Goal: Task Accomplishment & Management: Manage account settings

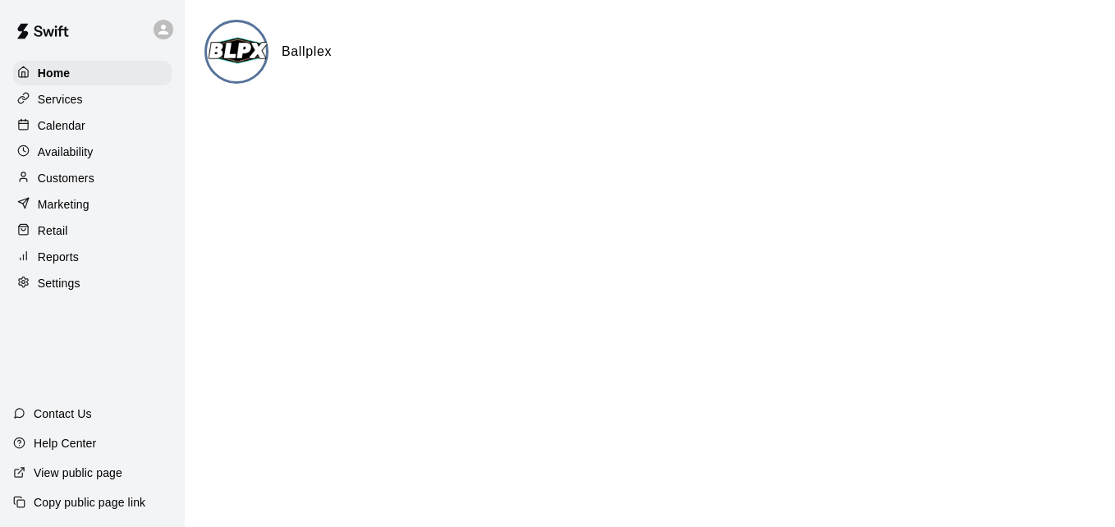
click at [94, 123] on div "Calendar" at bounding box center [92, 125] width 159 height 25
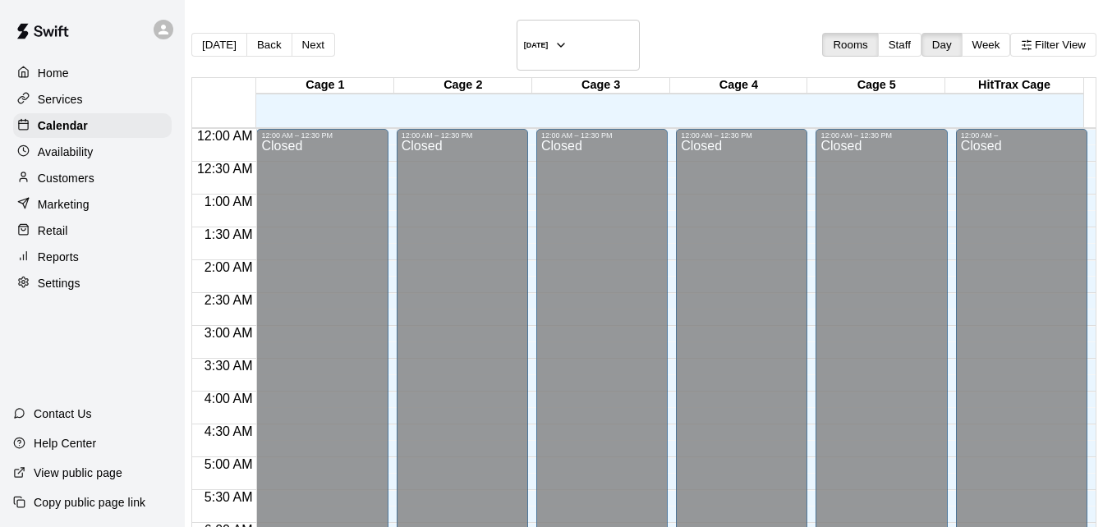
click at [83, 269] on div "Reports" at bounding box center [92, 257] width 159 height 25
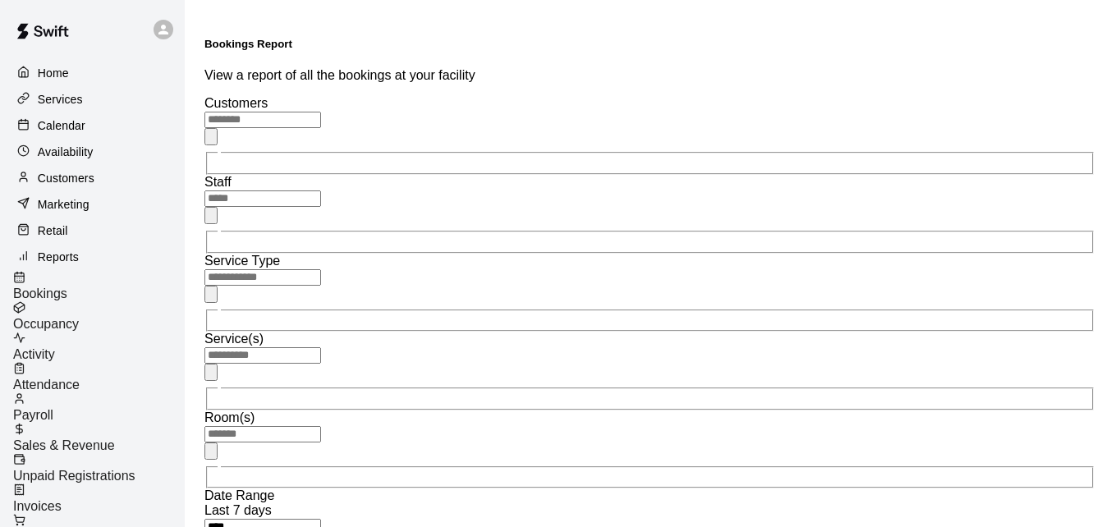
click at [136, 469] on span "Unpaid Registrations" at bounding box center [74, 476] width 122 height 14
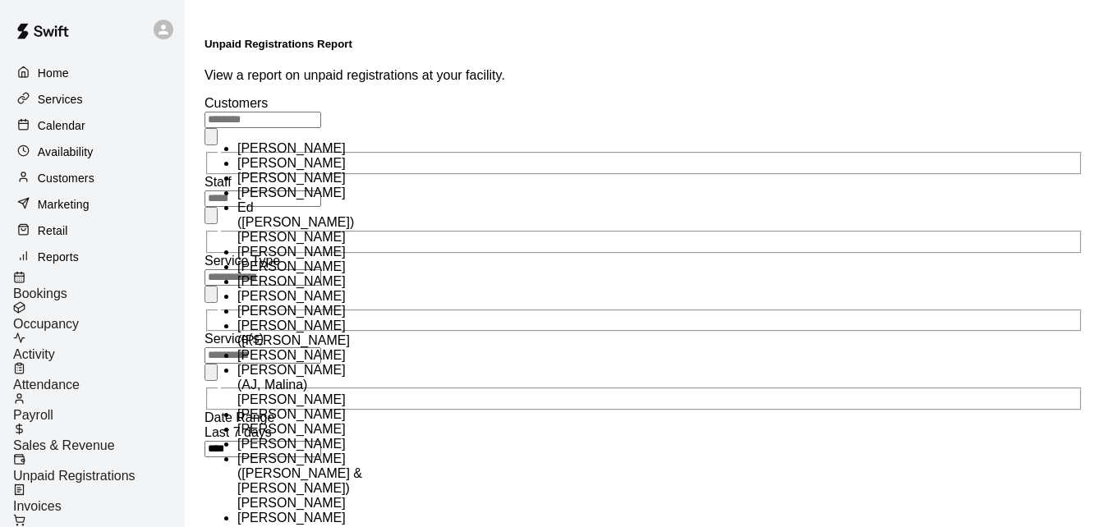
click at [321, 112] on input "text" at bounding box center [262, 120] width 117 height 16
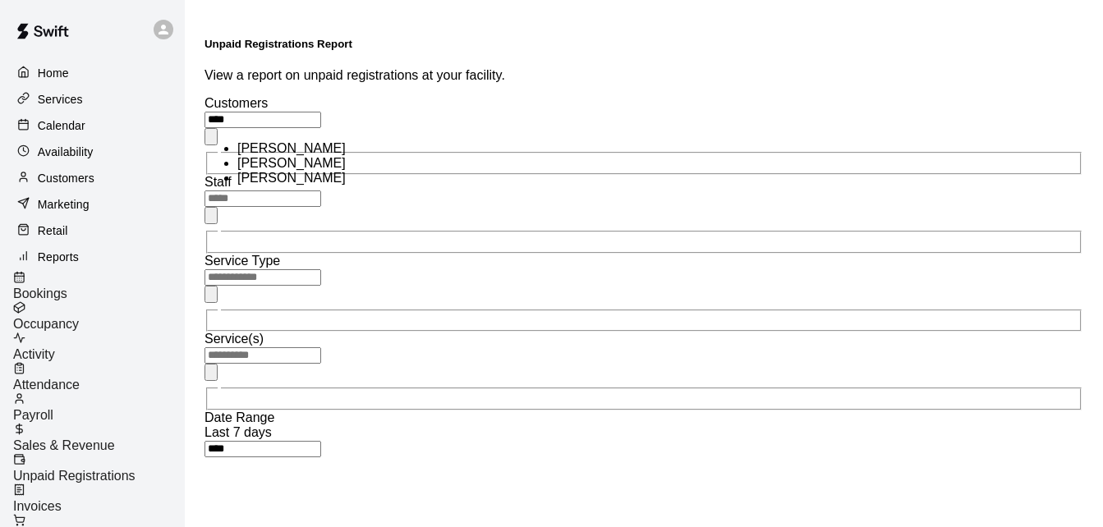
click at [314, 171] on li "[PERSON_NAME]" at bounding box center [302, 163] width 131 height 15
type input "**********"
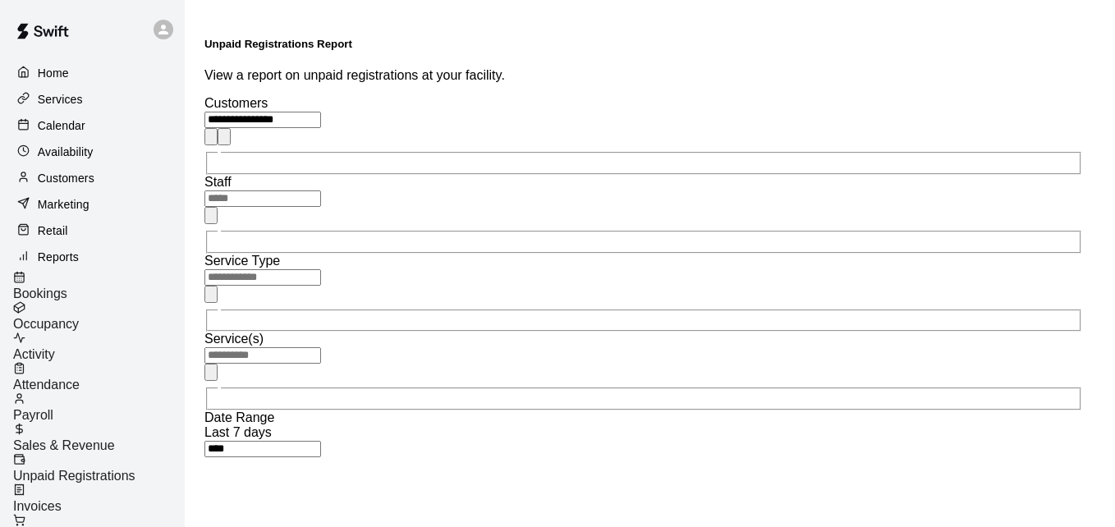
type input "*****"
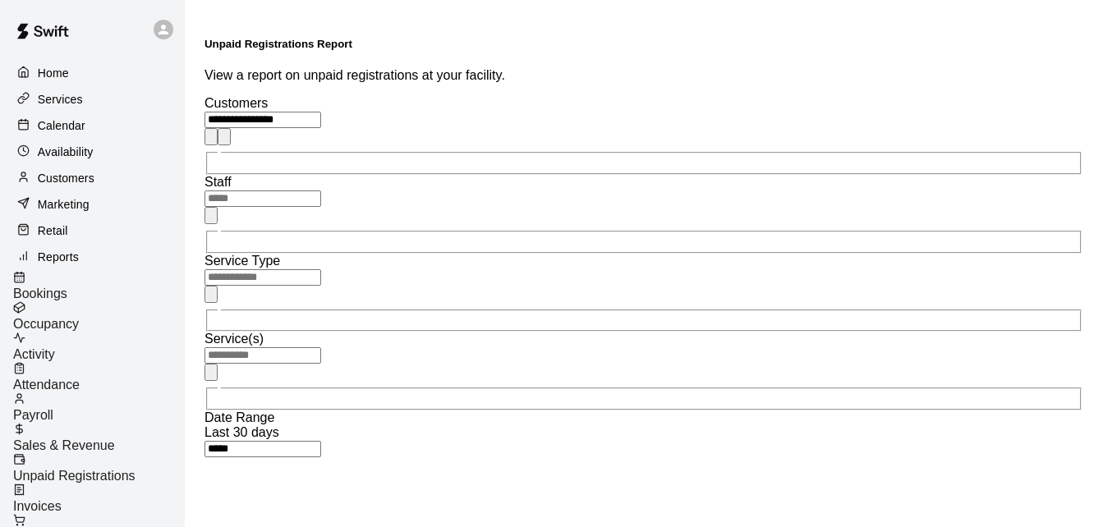
click at [79, 122] on p "Calendar" at bounding box center [62, 125] width 48 height 16
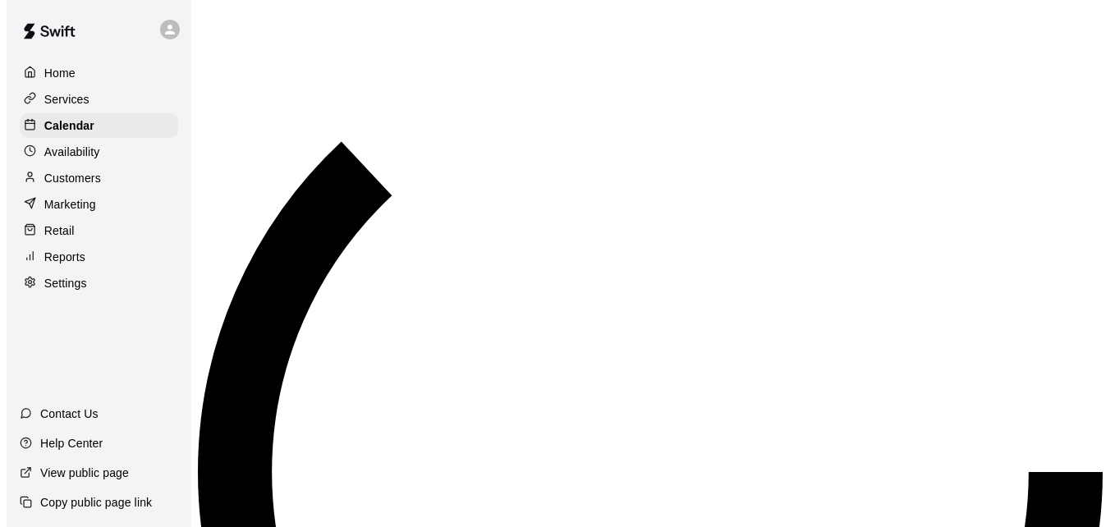
scroll to position [902, 0]
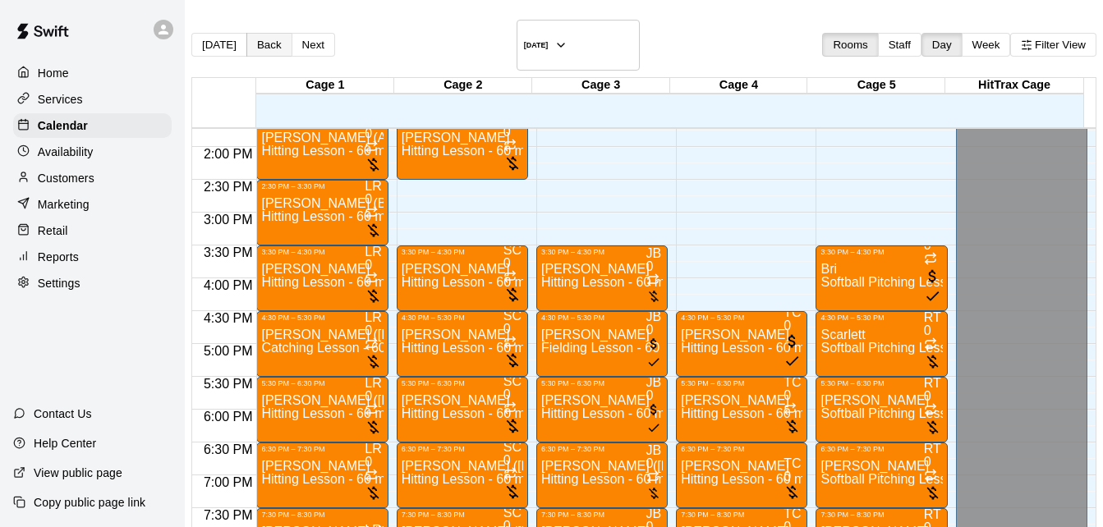
click at [284, 33] on button "Back" at bounding box center [269, 45] width 46 height 24
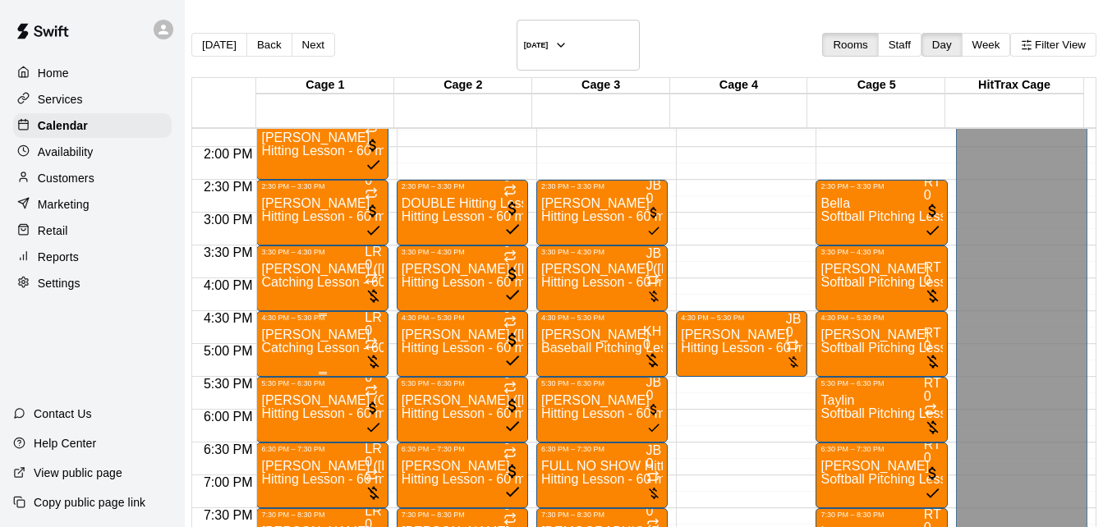
click at [322, 341] on span "Catching Lesson - 60 minutes" at bounding box center [348, 348] width 174 height 14
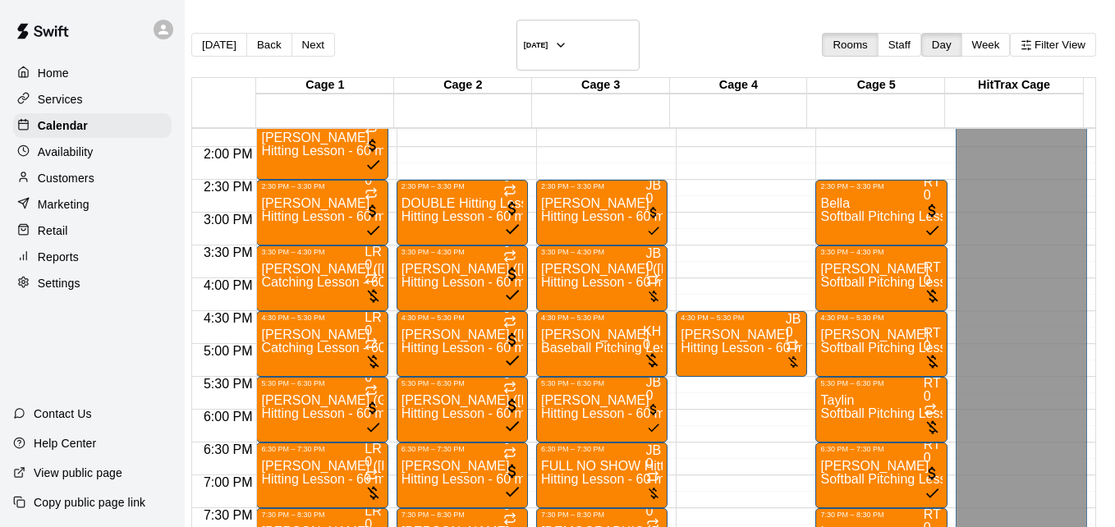
scroll to position [657, 0]
type input "*"
type input "**"
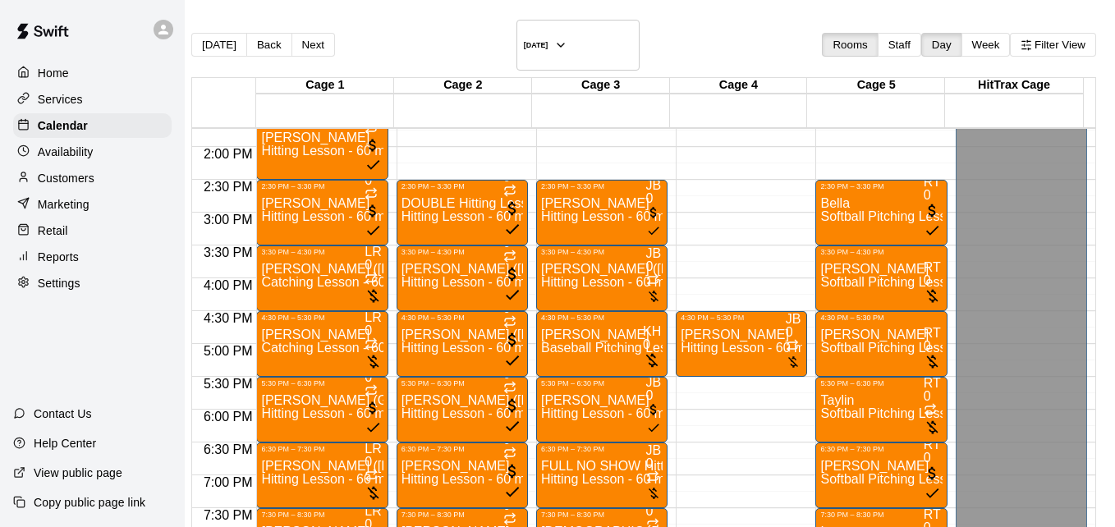
type textarea "*****"
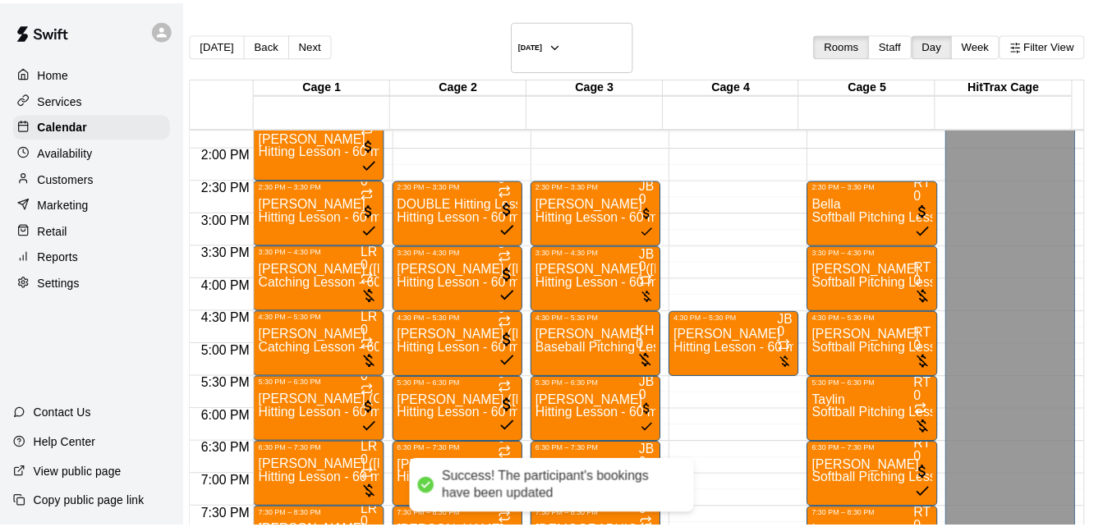
scroll to position [0, 0]
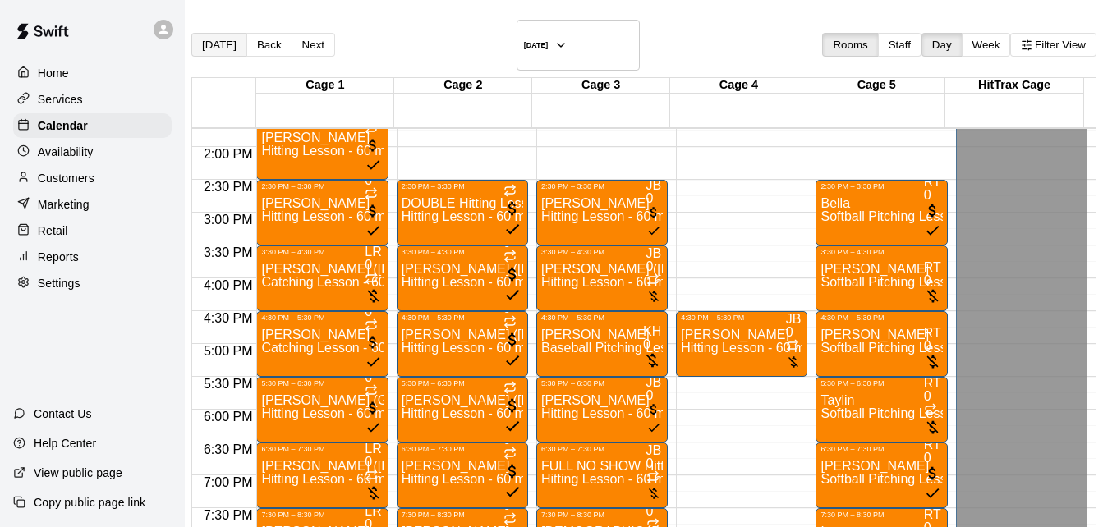
click at [237, 35] on button "[DATE]" at bounding box center [219, 45] width 56 height 24
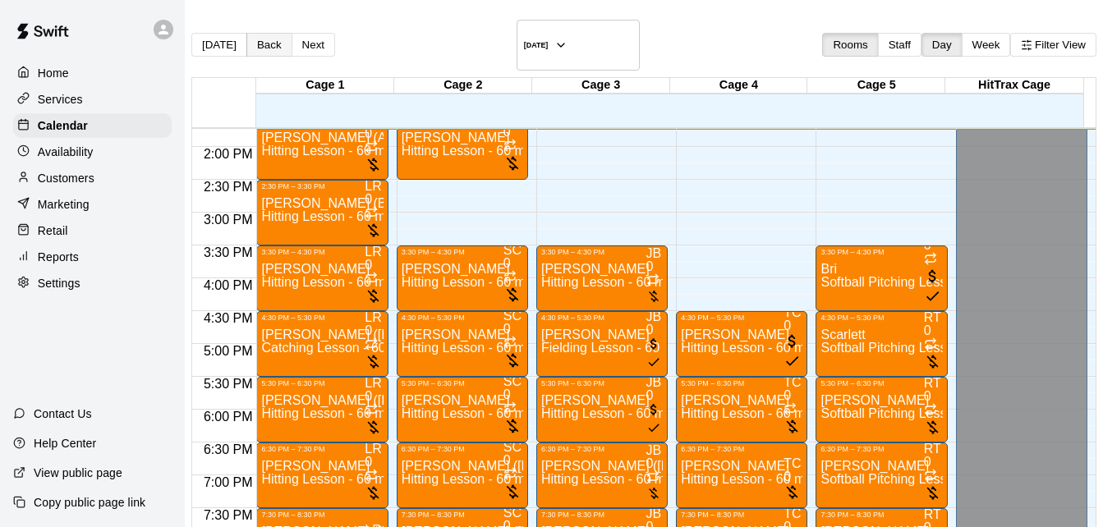
click at [274, 35] on button "Back" at bounding box center [269, 45] width 46 height 24
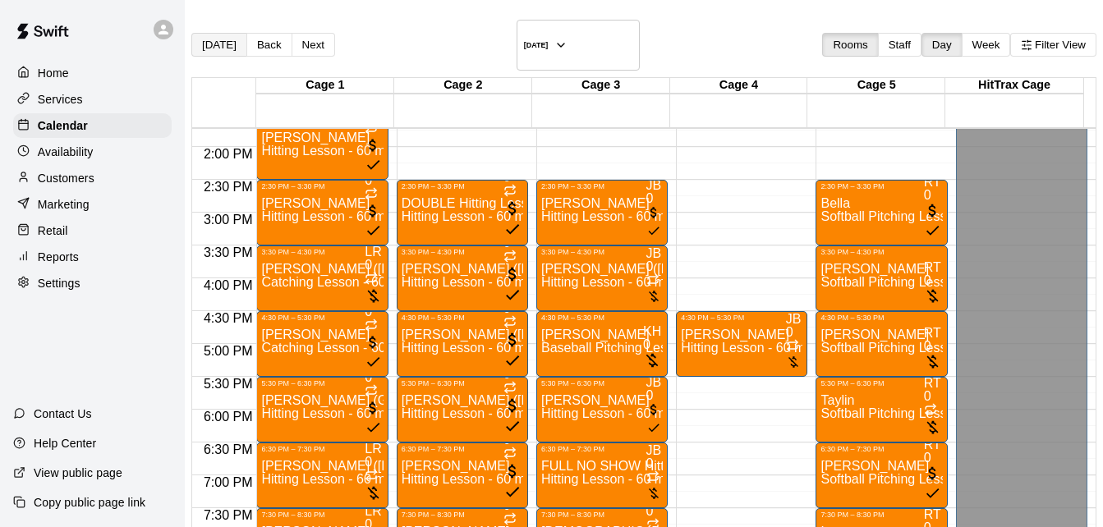
click at [236, 38] on button "[DATE]" at bounding box center [219, 45] width 56 height 24
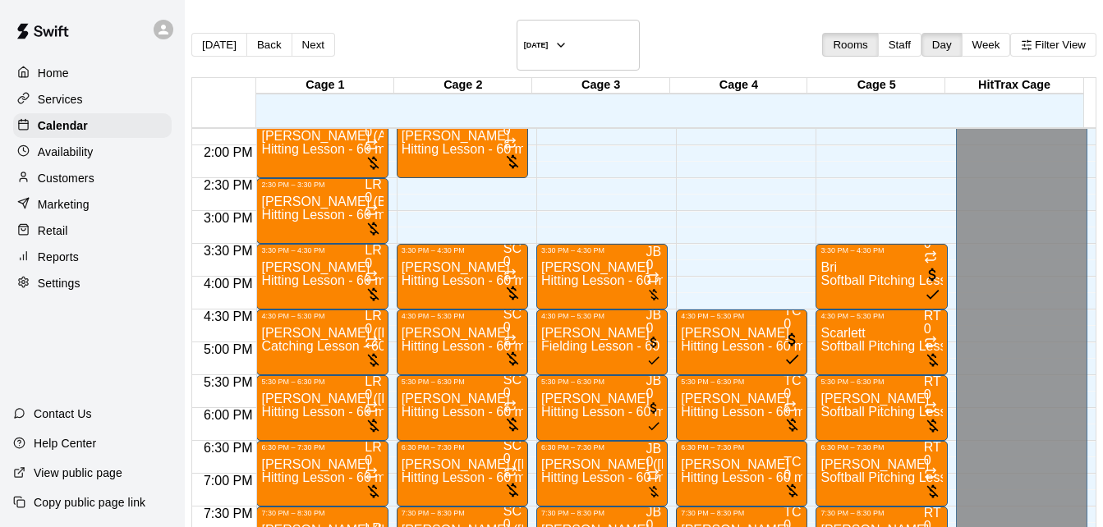
scroll to position [871, 0]
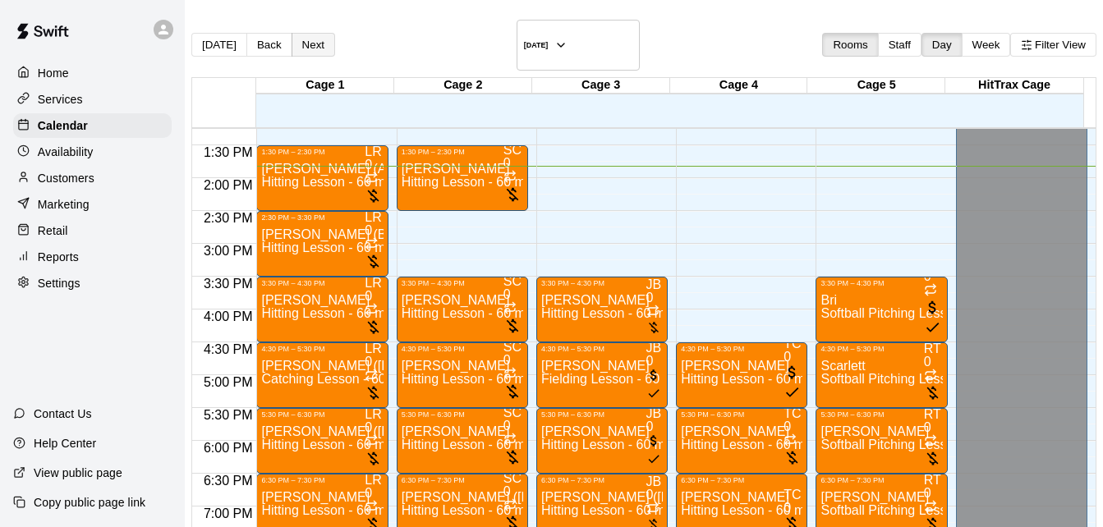
click at [326, 37] on button "Next" at bounding box center [314, 45] width 44 height 24
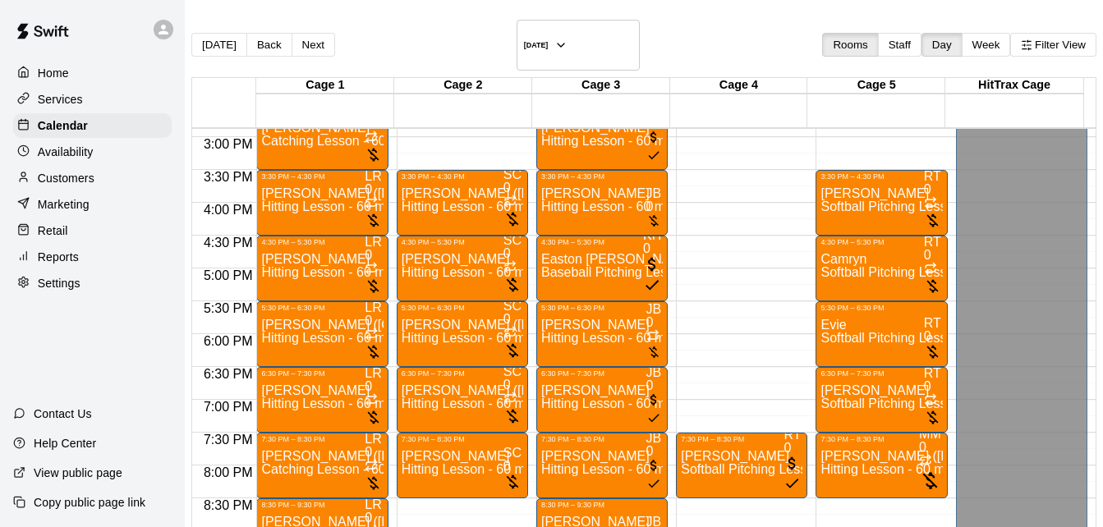
scroll to position [944, 0]
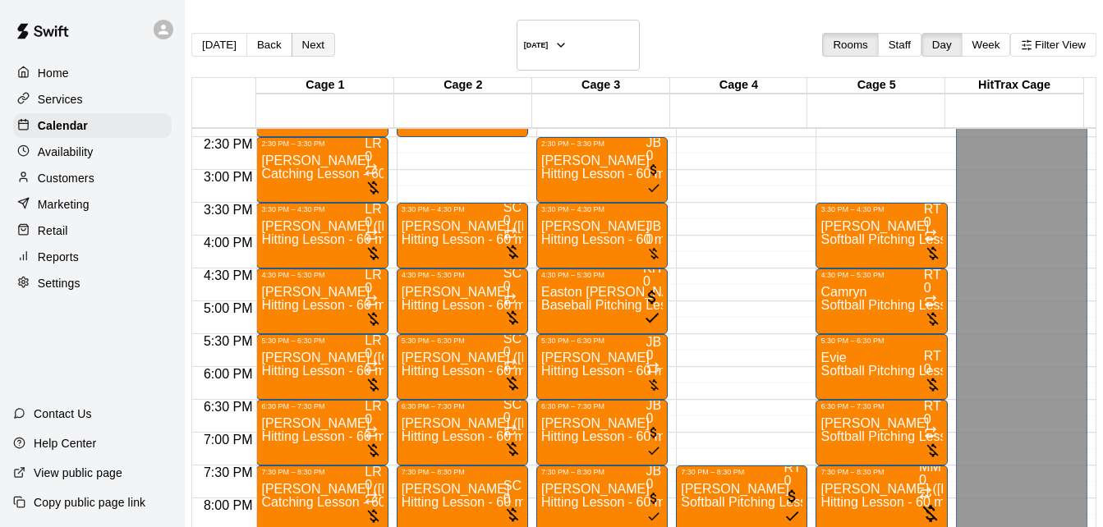
click at [335, 34] on button "Next" at bounding box center [314, 45] width 44 height 24
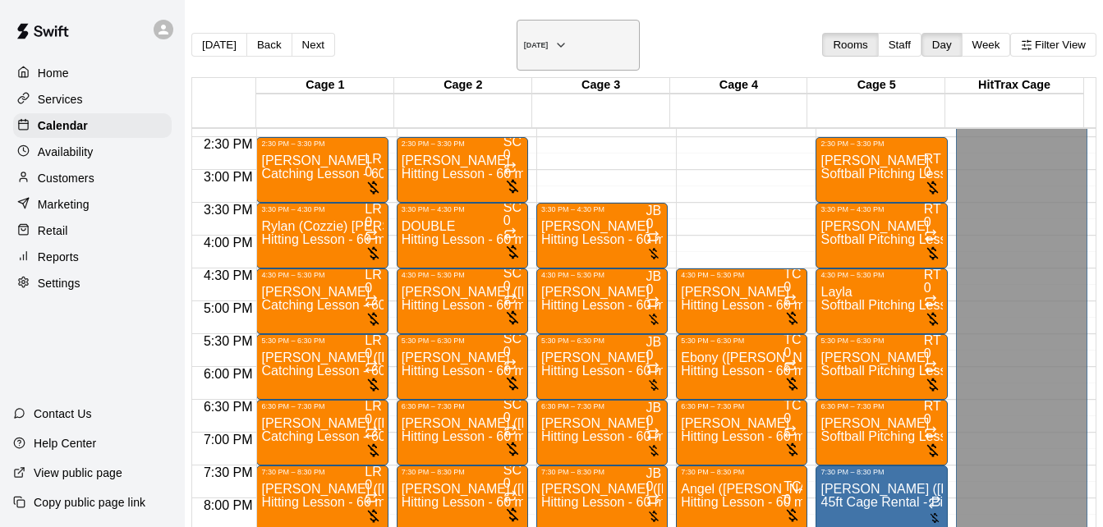
click at [548, 43] on h6 "[DATE]" at bounding box center [536, 45] width 25 height 8
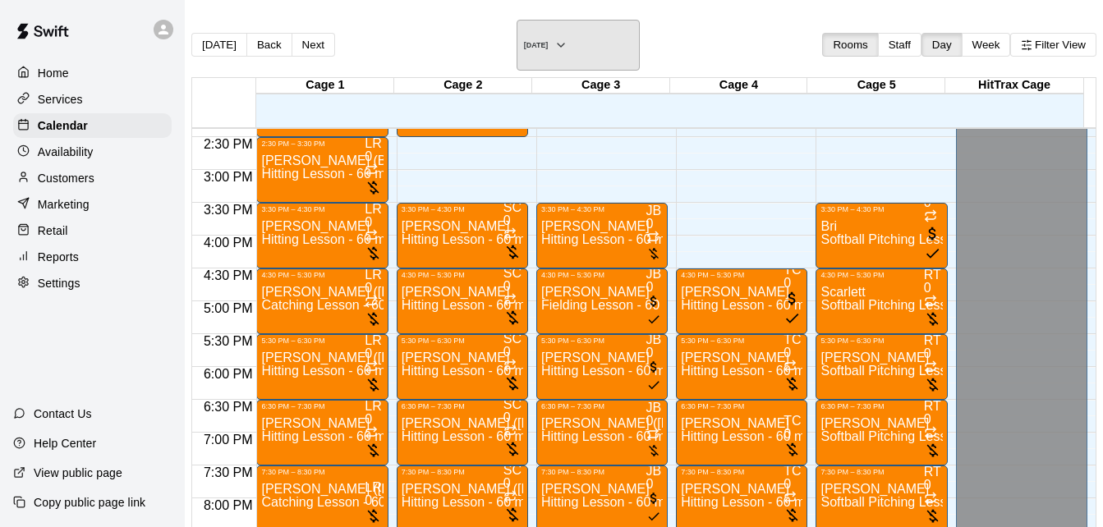
scroll to position [564, 0]
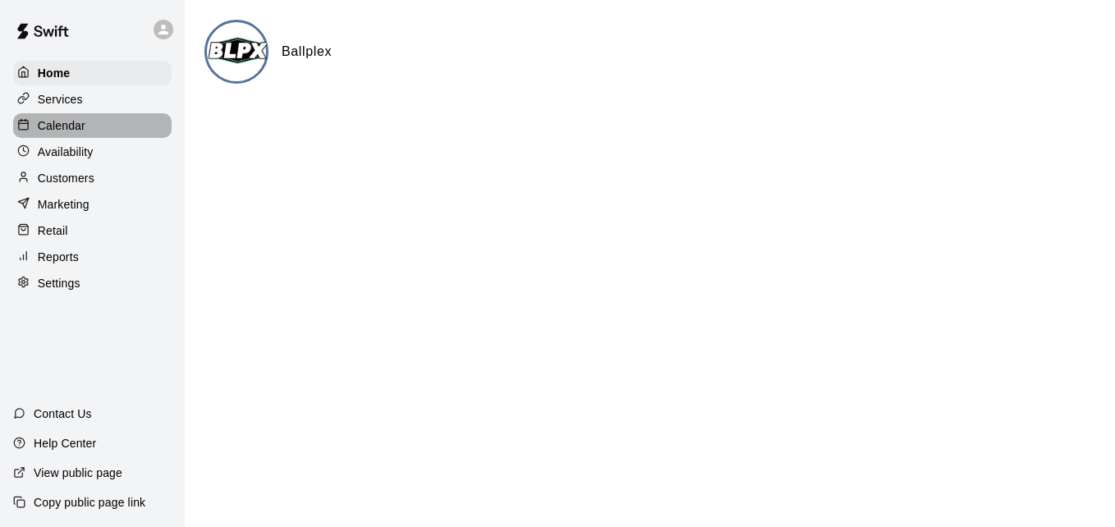
click at [136, 128] on div "Calendar" at bounding box center [92, 125] width 159 height 25
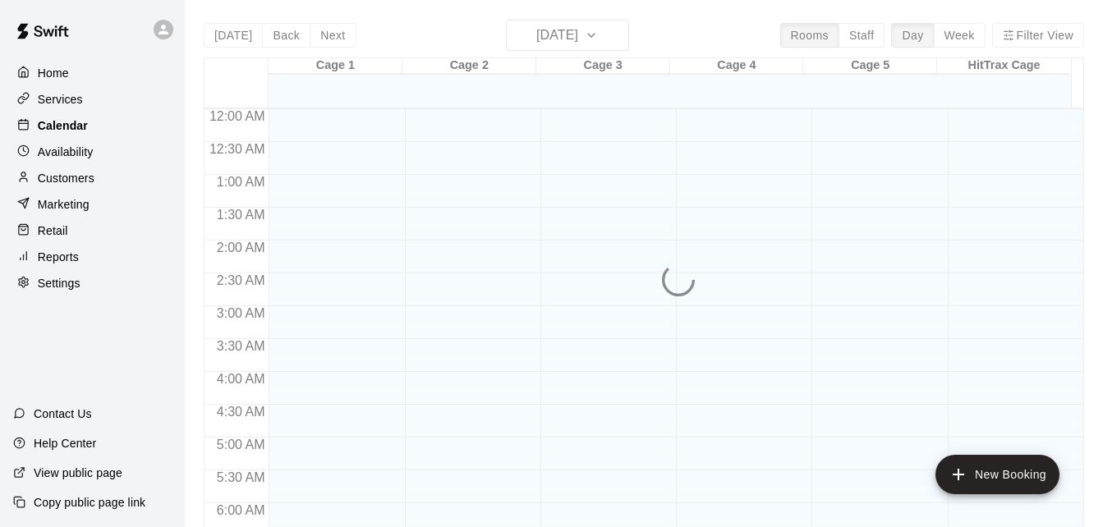
scroll to position [912, 0]
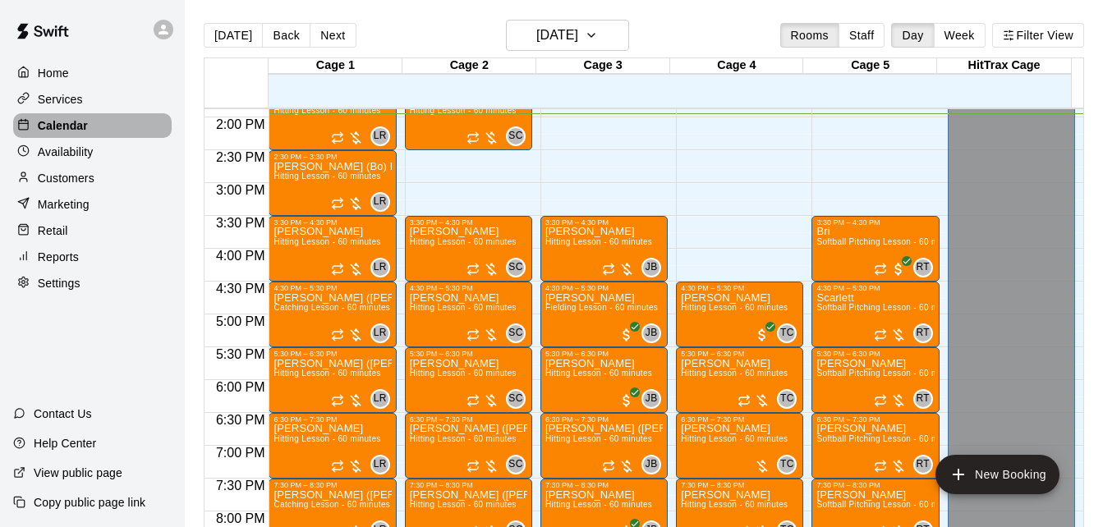
click at [136, 128] on div "Calendar" at bounding box center [92, 125] width 159 height 25
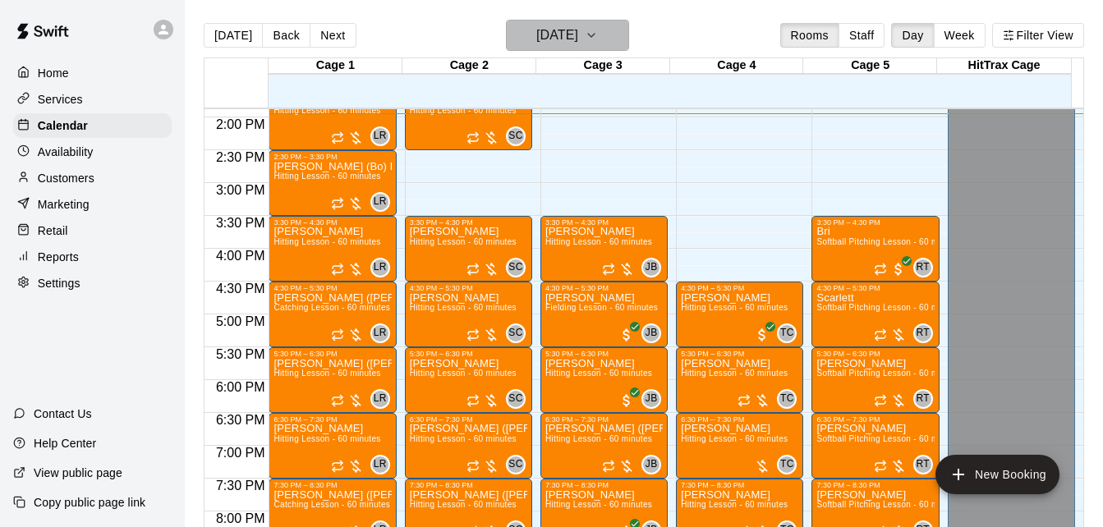
click at [572, 42] on h6 "[DATE]" at bounding box center [557, 35] width 42 height 23
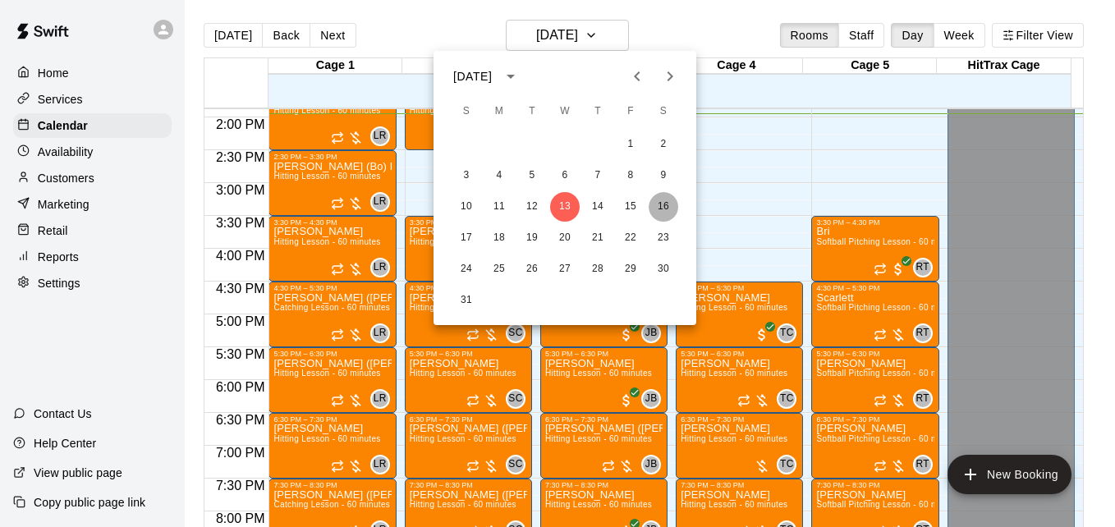
click at [668, 209] on button "16" at bounding box center [664, 207] width 30 height 30
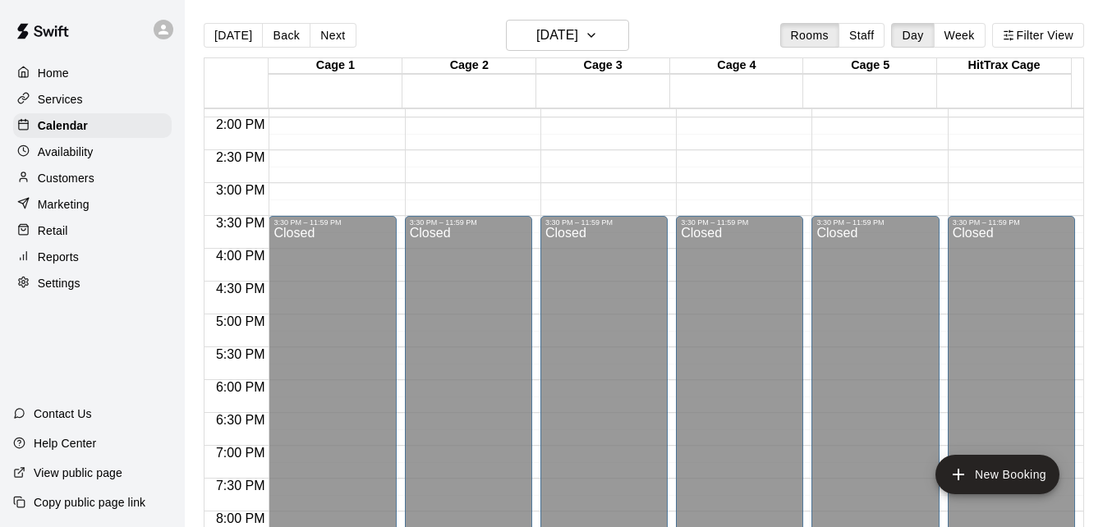
click at [1084, 122] on div "Today Back Next Saturday Aug 16 Rooms Staff Day Week Filter View Cage 1 16 Sat …" at bounding box center [643, 283] width 905 height 527
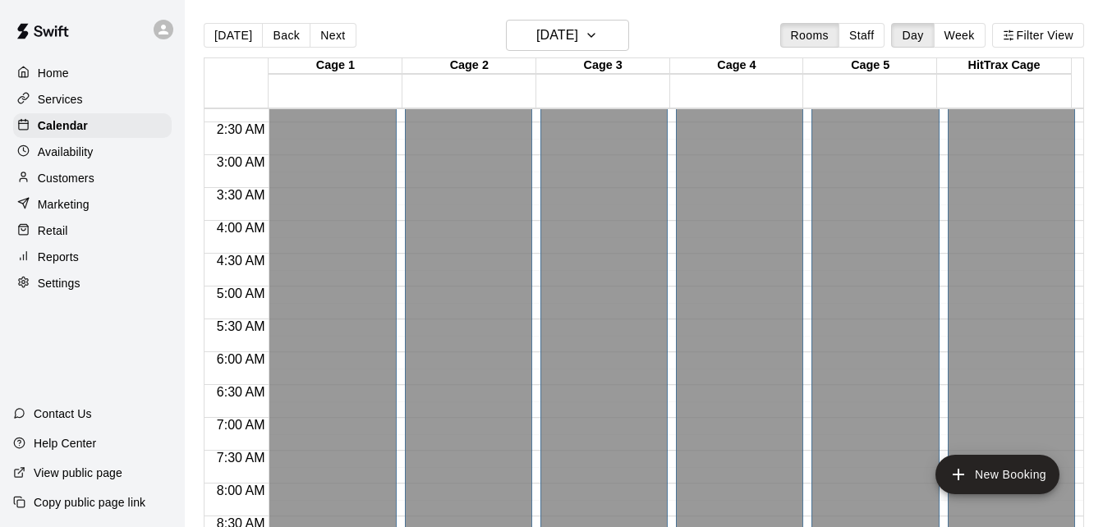
scroll to position [532, 0]
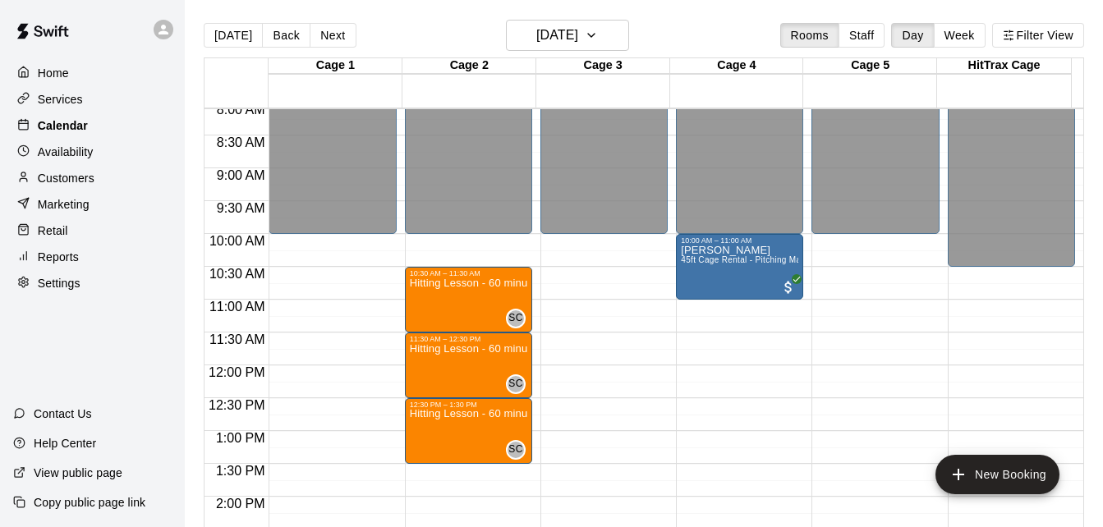
click at [102, 126] on div "Calendar" at bounding box center [92, 125] width 159 height 25
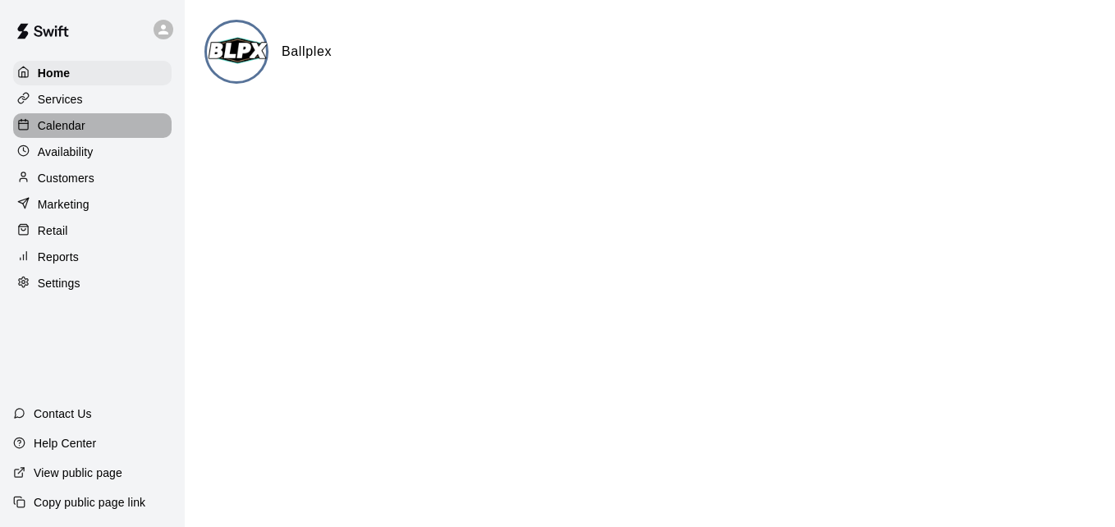
click at [75, 131] on p "Calendar" at bounding box center [62, 125] width 48 height 16
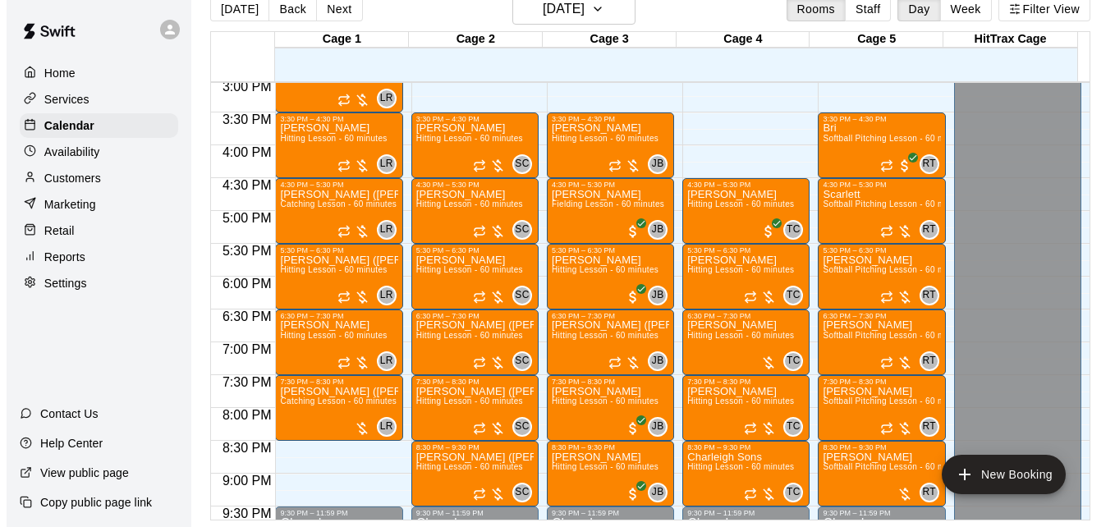
scroll to position [986, 0]
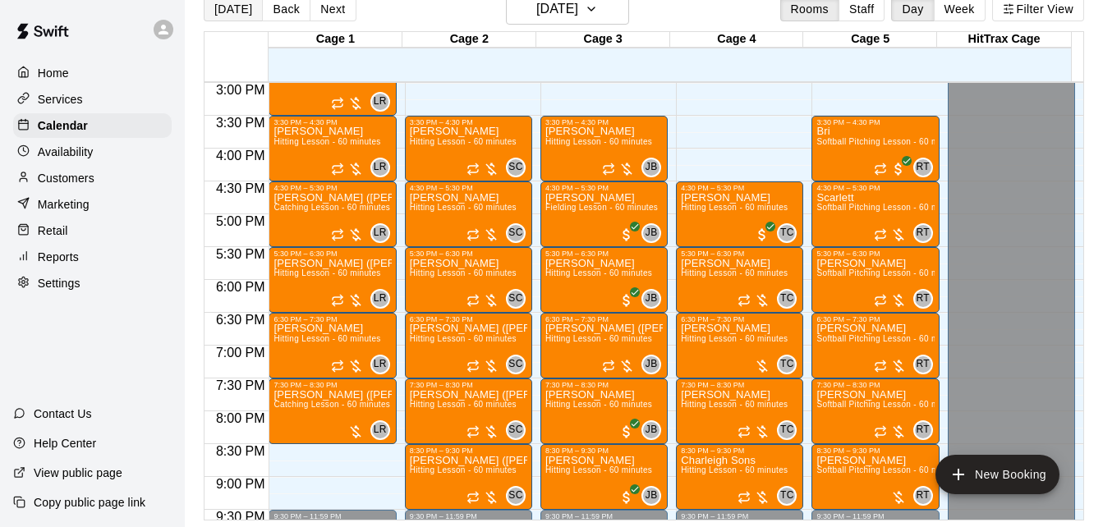
click at [235, 20] on button "[DATE]" at bounding box center [233, 9] width 59 height 25
click at [578, 14] on h6 "[DATE]" at bounding box center [557, 9] width 42 height 23
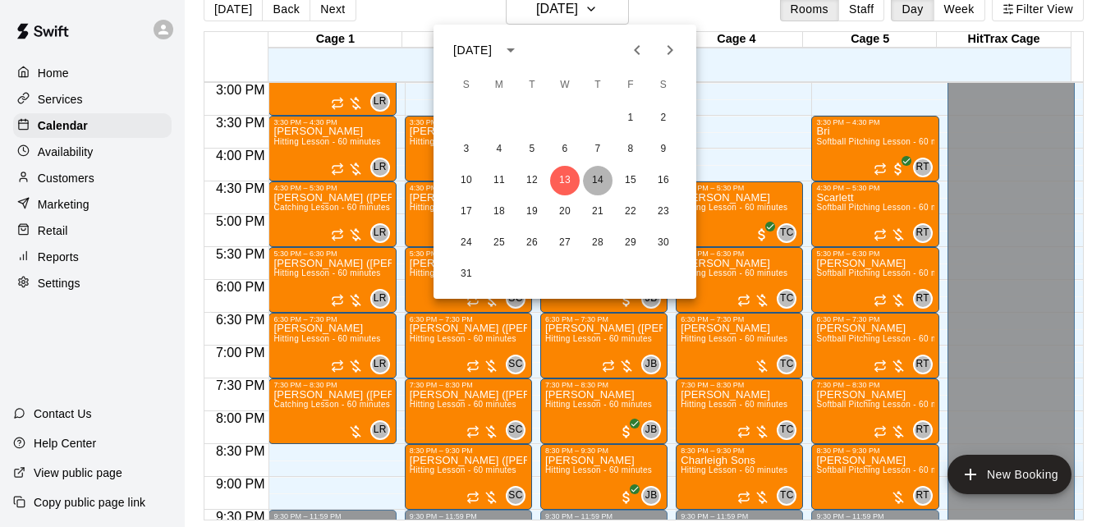
click at [602, 180] on button "14" at bounding box center [598, 181] width 30 height 30
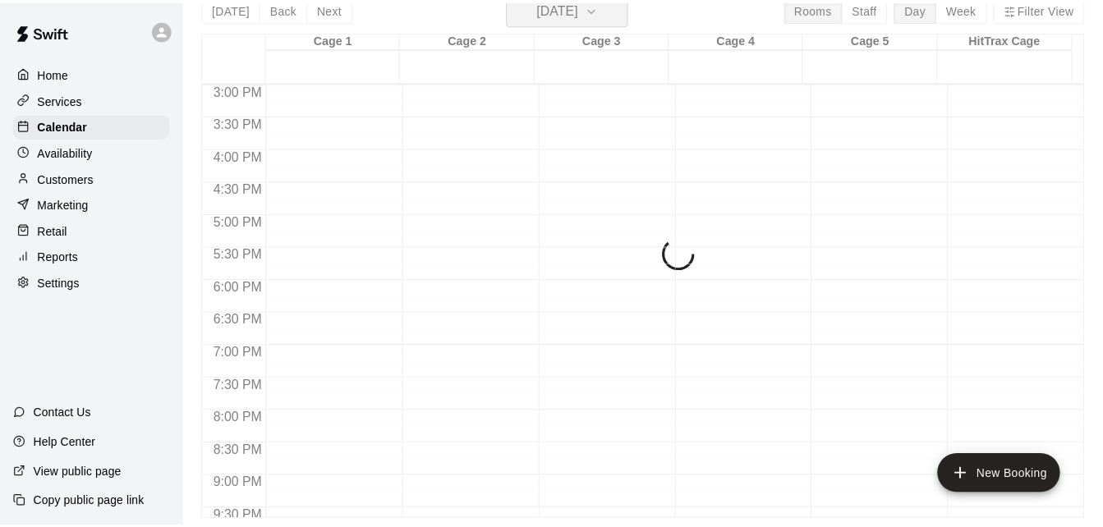
scroll to position [20, 0]
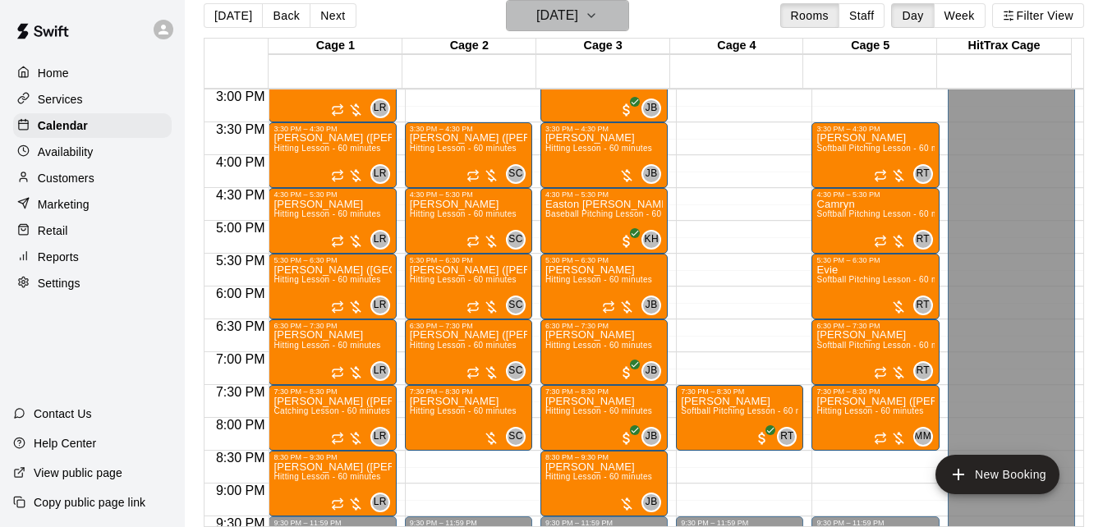
click at [598, 11] on icon "button" at bounding box center [591, 16] width 13 height 20
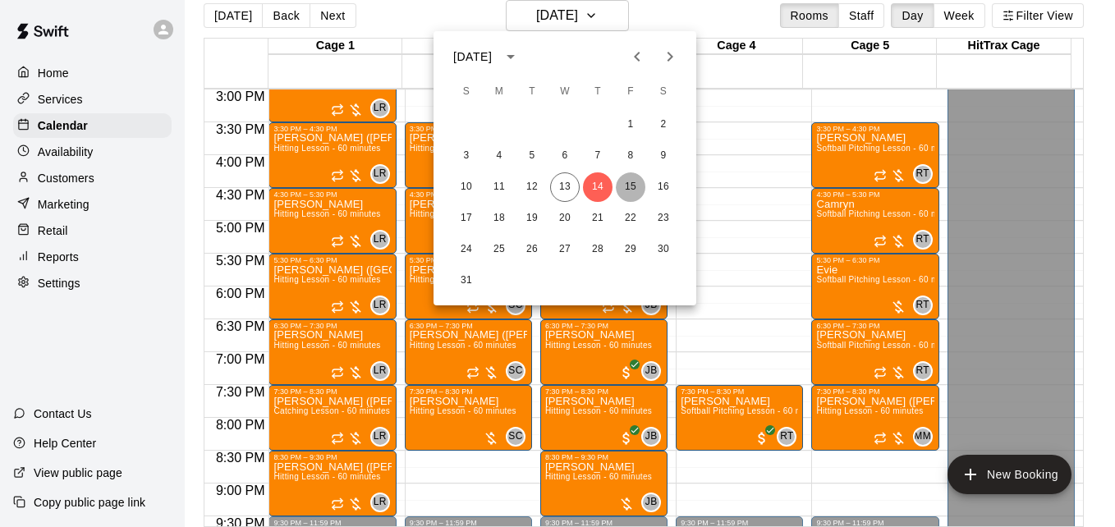
click at [634, 186] on button "15" at bounding box center [631, 187] width 30 height 30
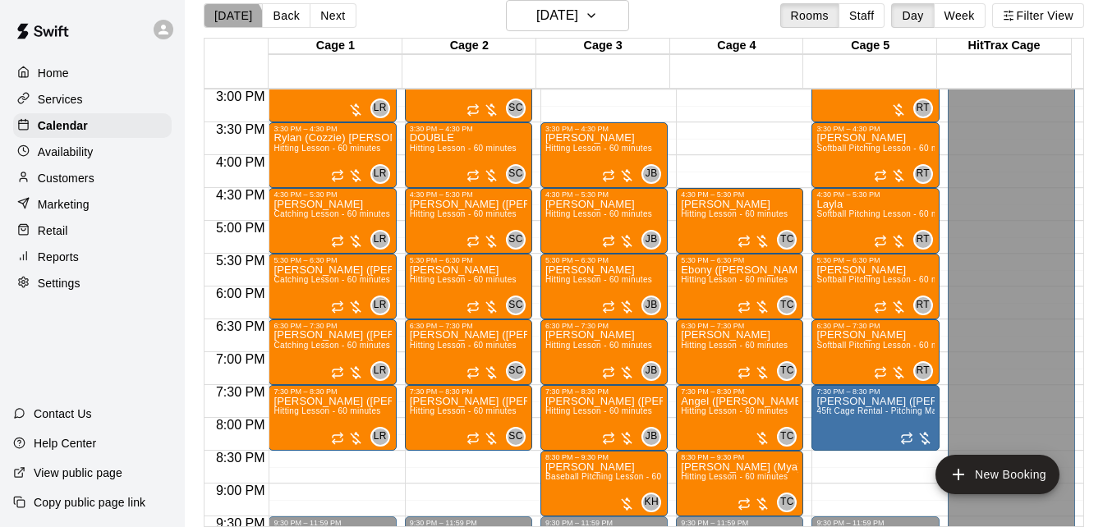
click at [225, 25] on button "[DATE]" at bounding box center [233, 15] width 59 height 25
